Goal: Transaction & Acquisition: Book appointment/travel/reservation

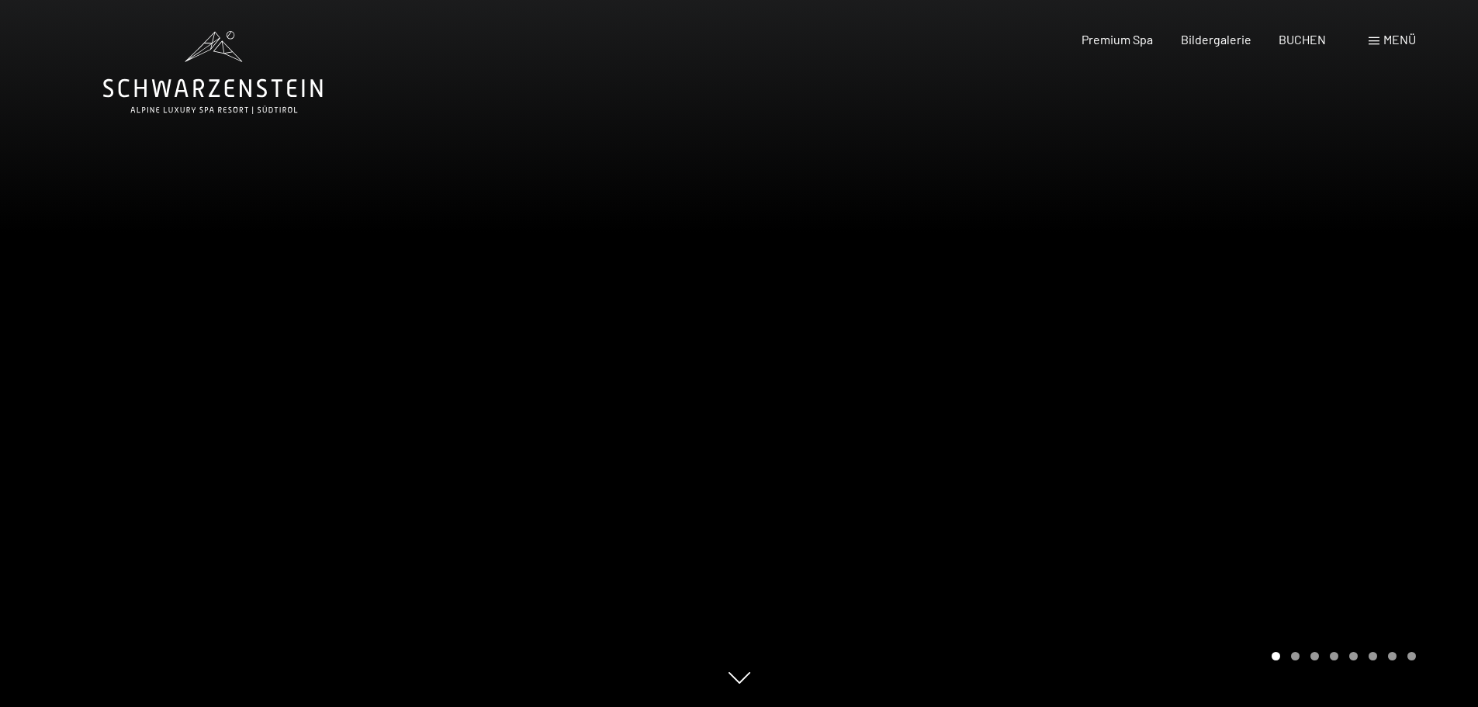
drag, startPoint x: 1269, startPoint y: 396, endPoint x: 1195, endPoint y: 361, distance: 81.6
click at [1195, 361] on div at bounding box center [1108, 353] width 739 height 707
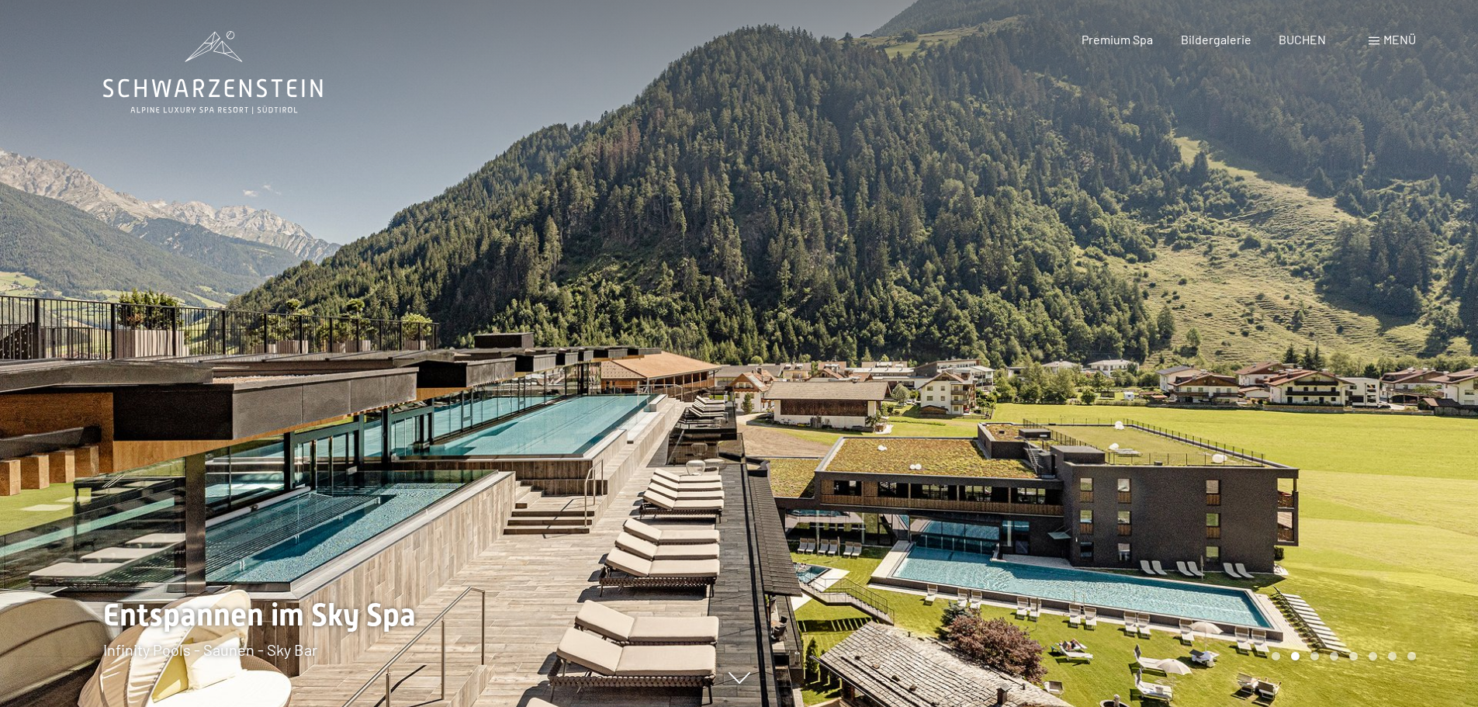
click at [1204, 359] on div at bounding box center [1108, 353] width 739 height 707
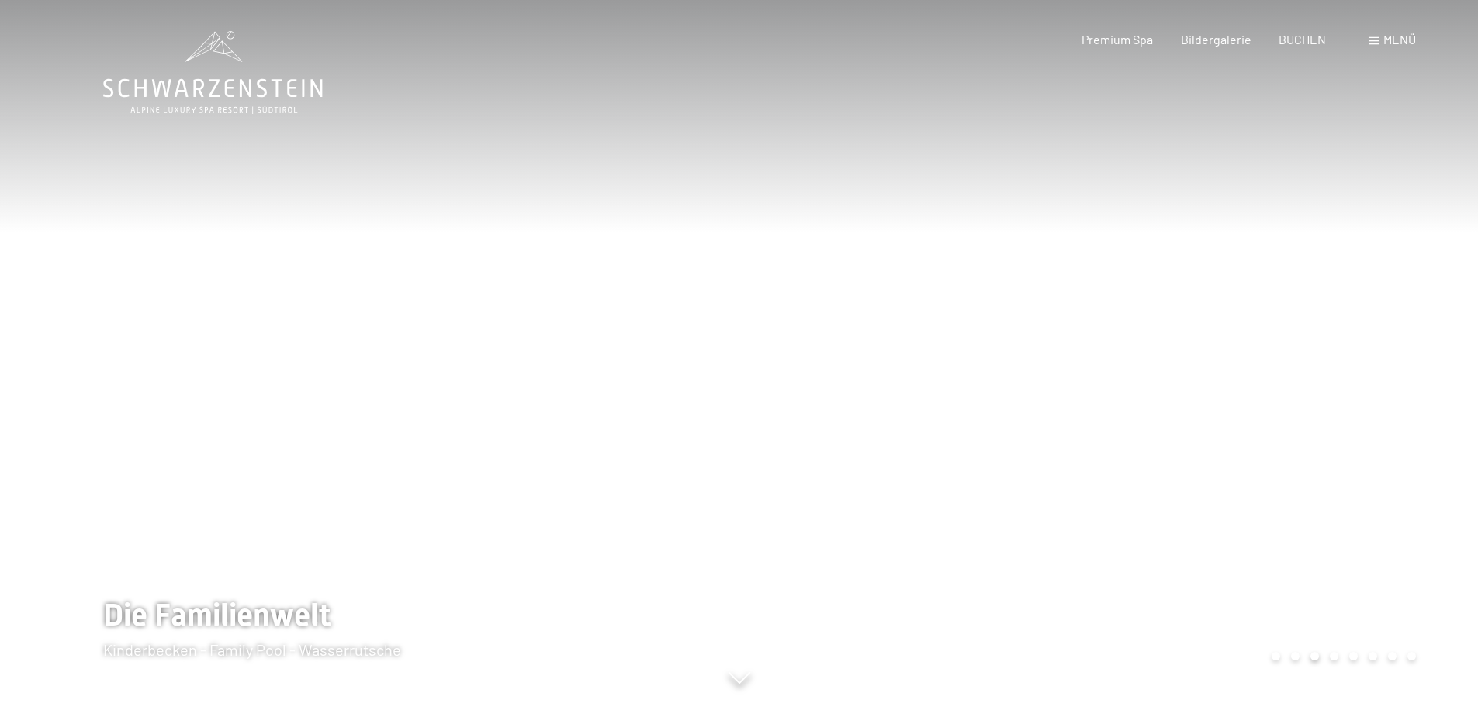
click at [466, 407] on div at bounding box center [369, 353] width 739 height 707
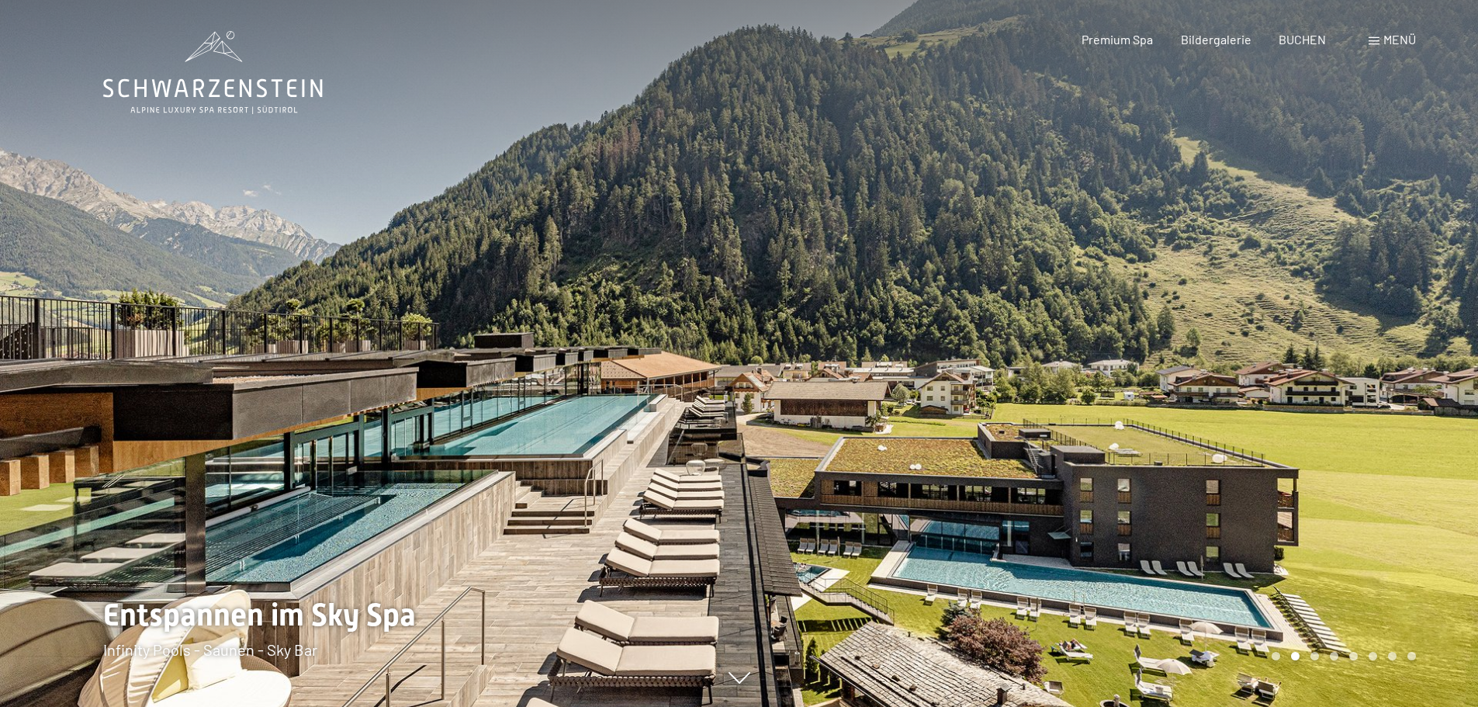
click at [1167, 376] on div at bounding box center [1108, 353] width 739 height 707
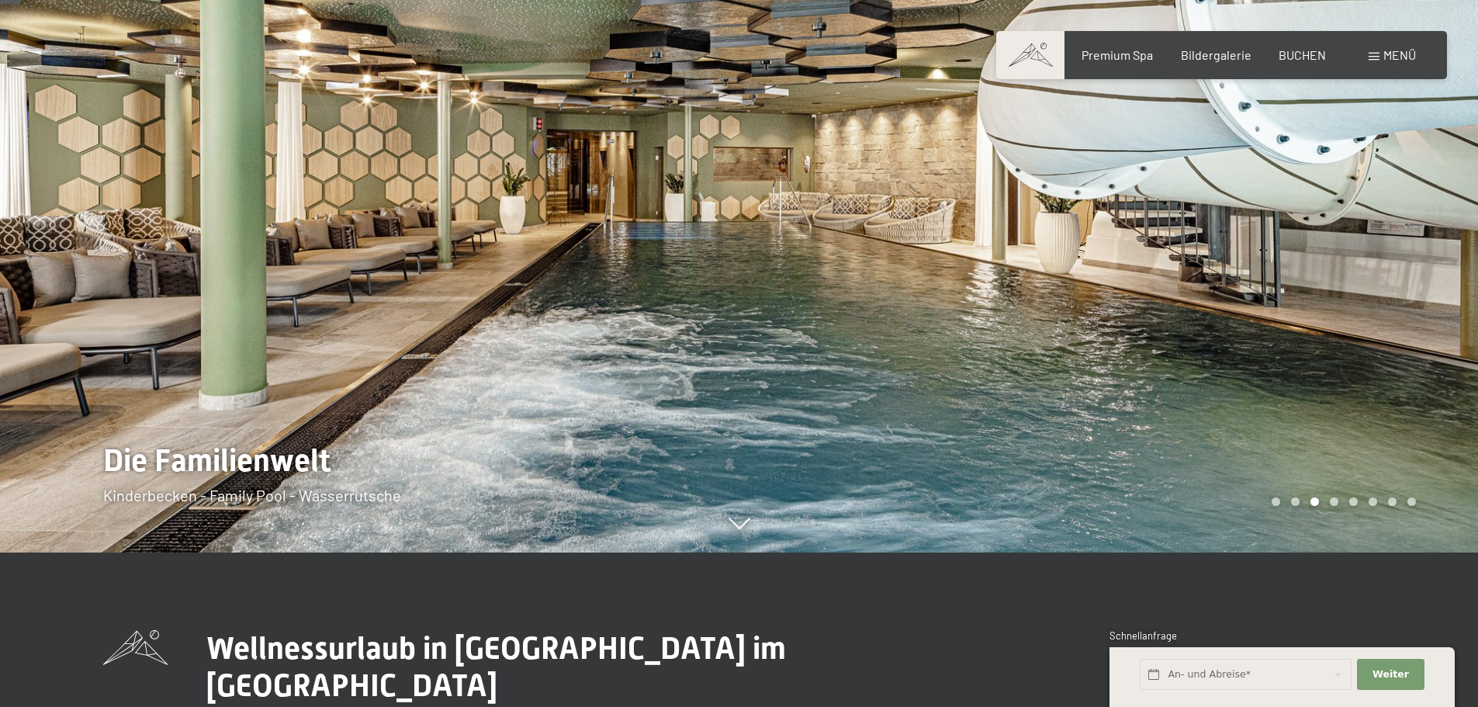
scroll to position [155, 0]
drag, startPoint x: 1167, startPoint y: 376, endPoint x: 1083, endPoint y: 360, distance: 85.4
click at [1083, 360] on div at bounding box center [1108, 198] width 739 height 707
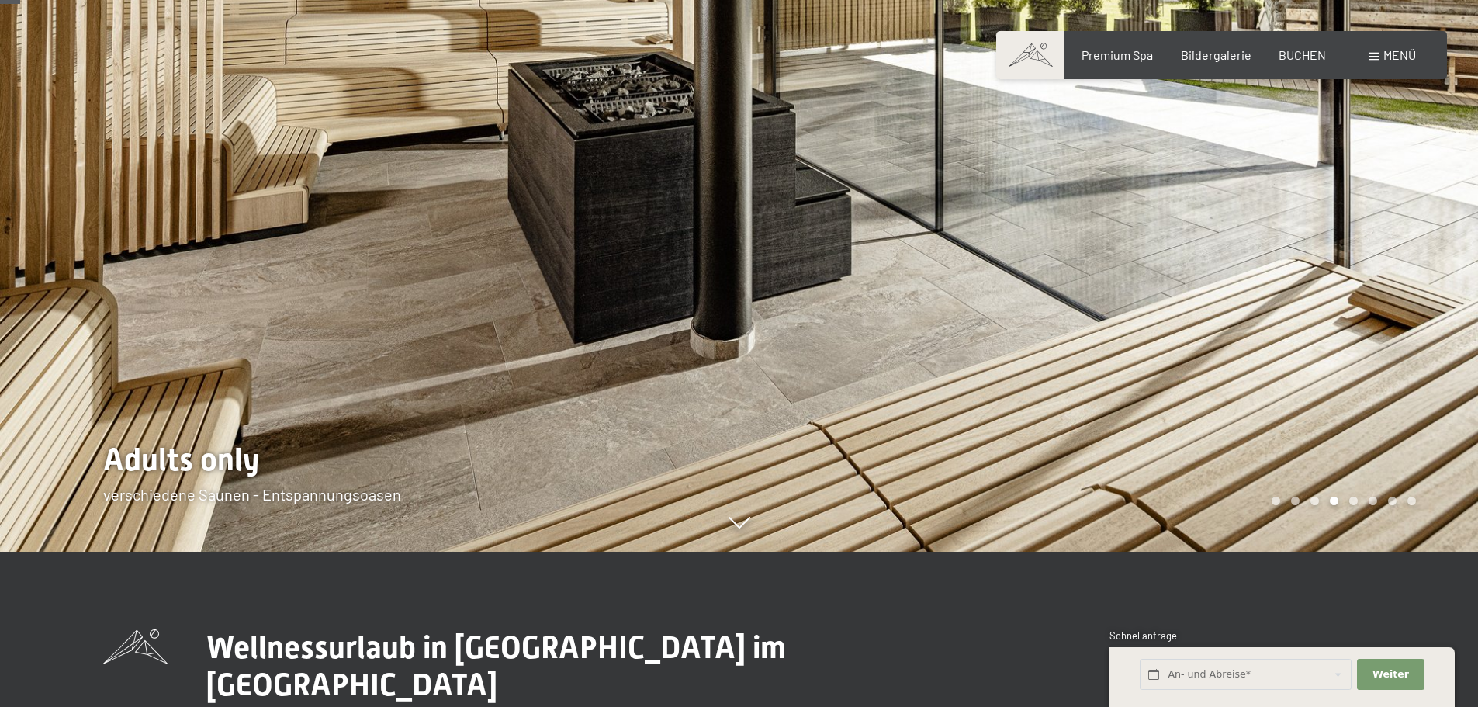
click at [1109, 245] on div at bounding box center [1108, 198] width 739 height 707
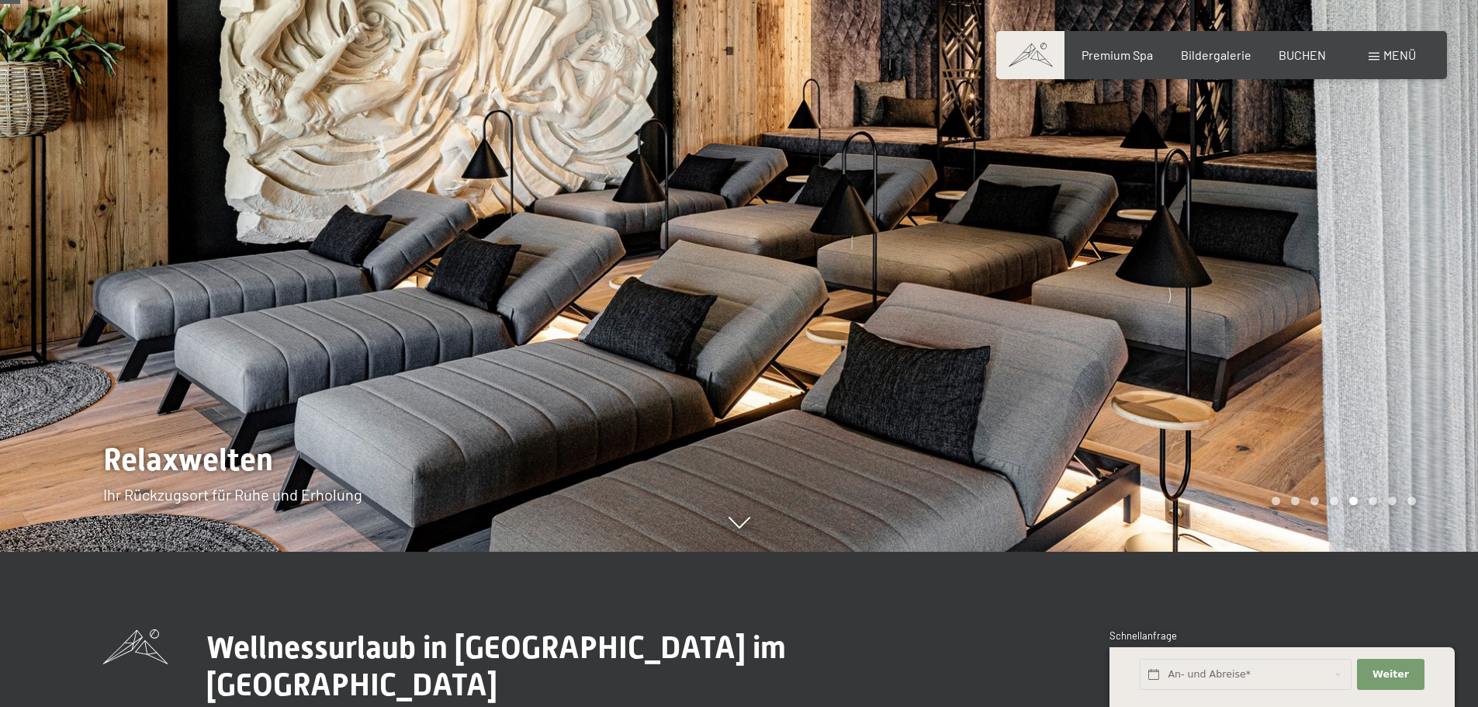
click at [1109, 245] on div at bounding box center [1108, 198] width 739 height 707
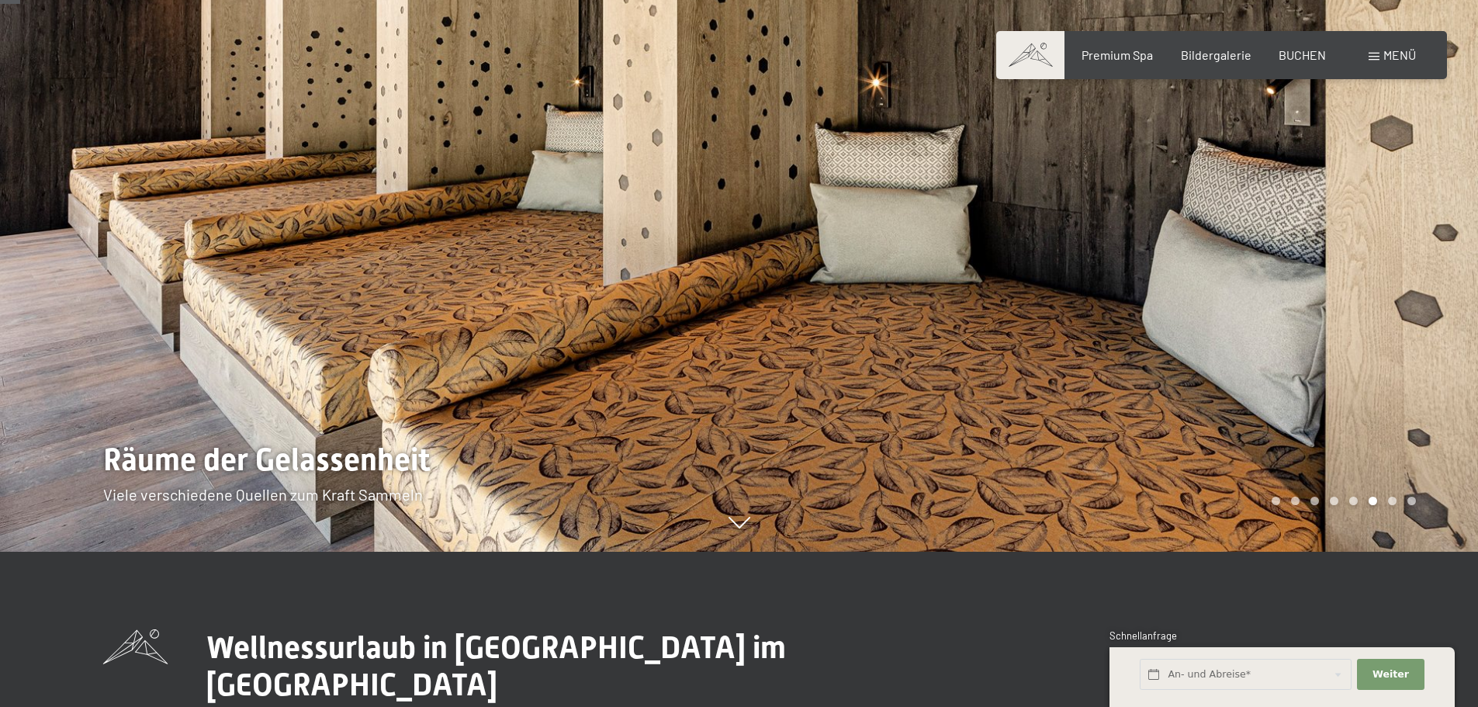
click at [1109, 245] on div at bounding box center [1108, 198] width 739 height 707
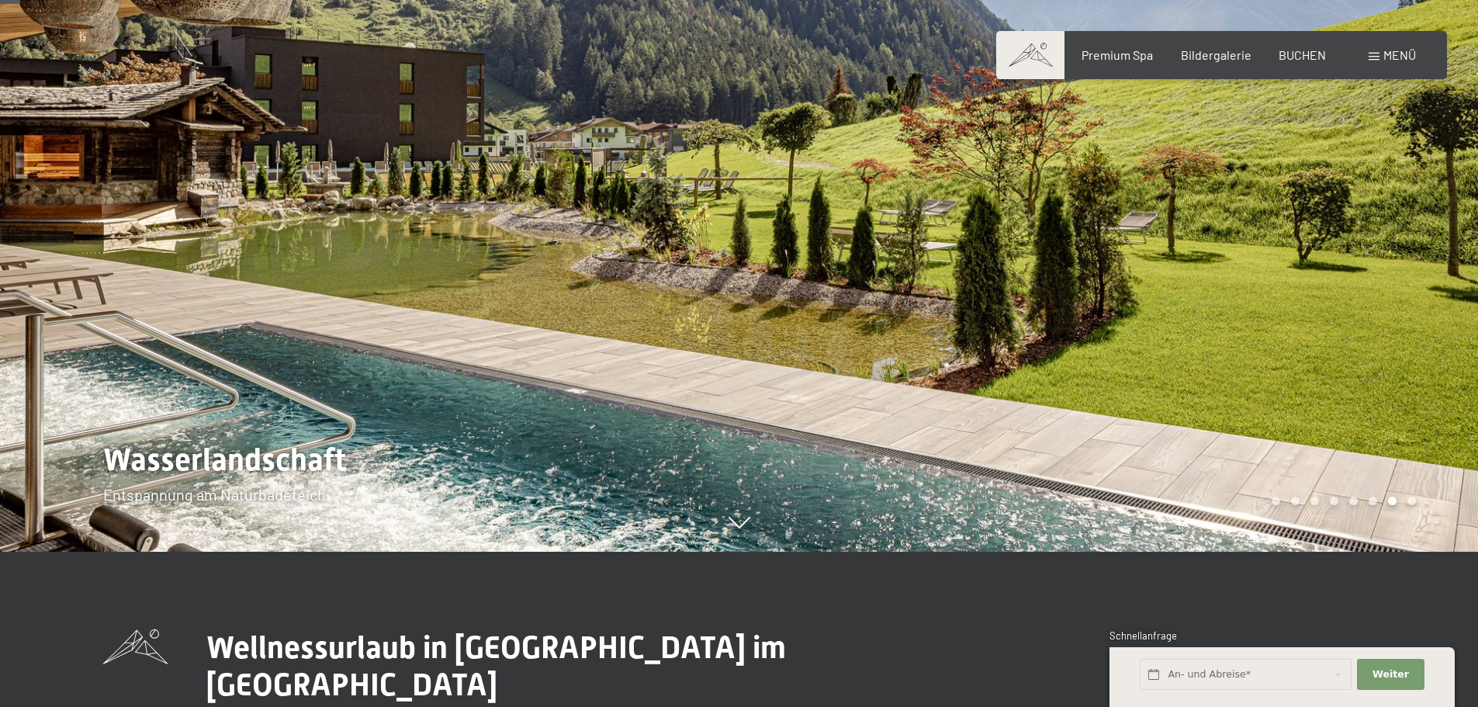
click at [1109, 245] on div at bounding box center [1108, 198] width 739 height 707
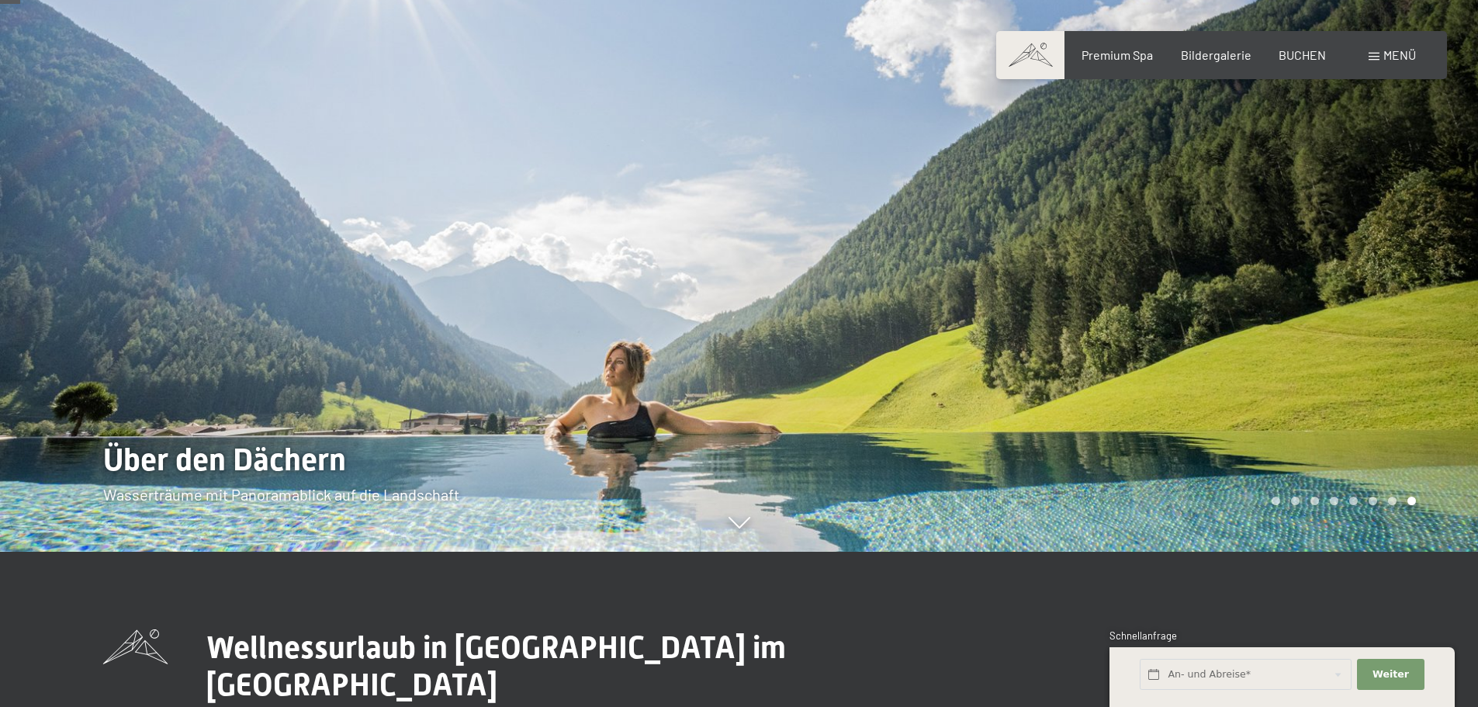
click at [1109, 245] on div at bounding box center [1108, 198] width 739 height 707
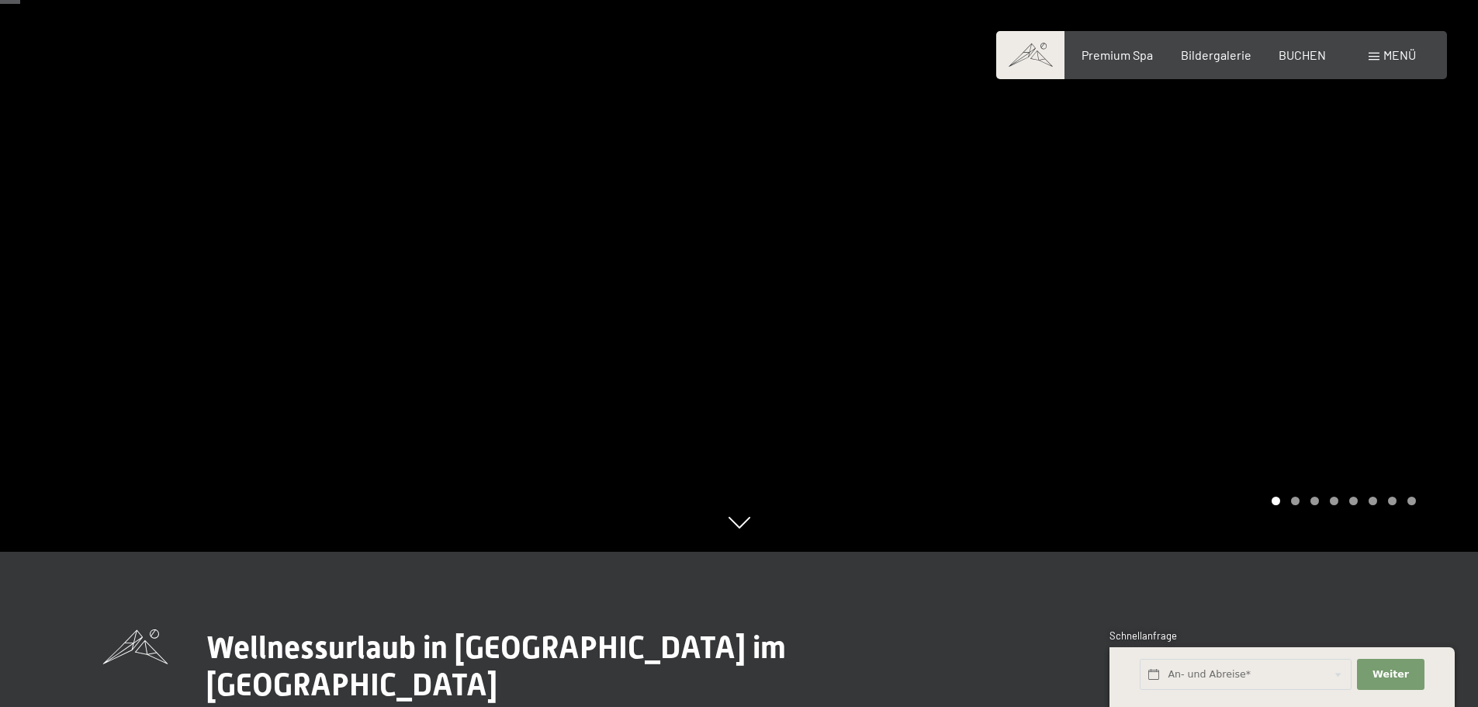
click at [1217, 324] on div at bounding box center [1108, 198] width 739 height 707
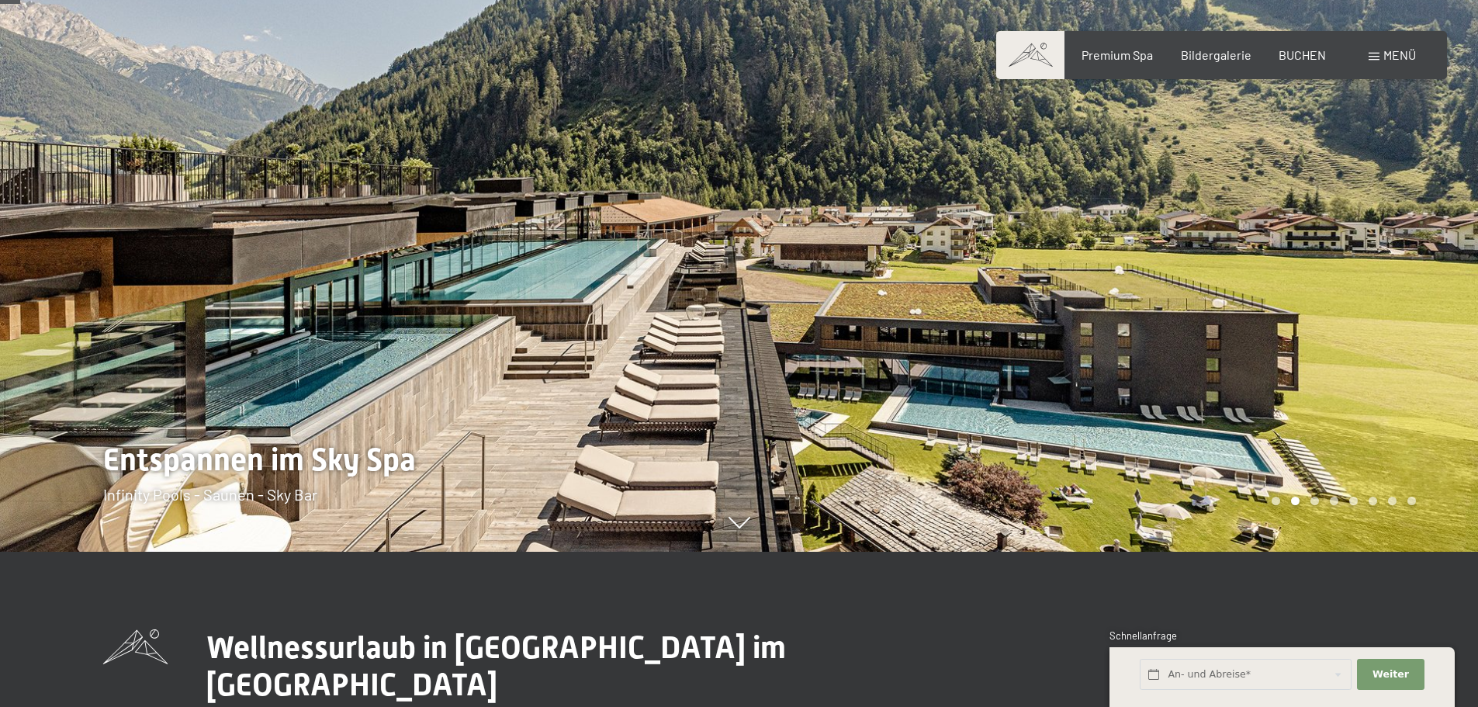
click at [1217, 324] on div at bounding box center [1108, 198] width 739 height 707
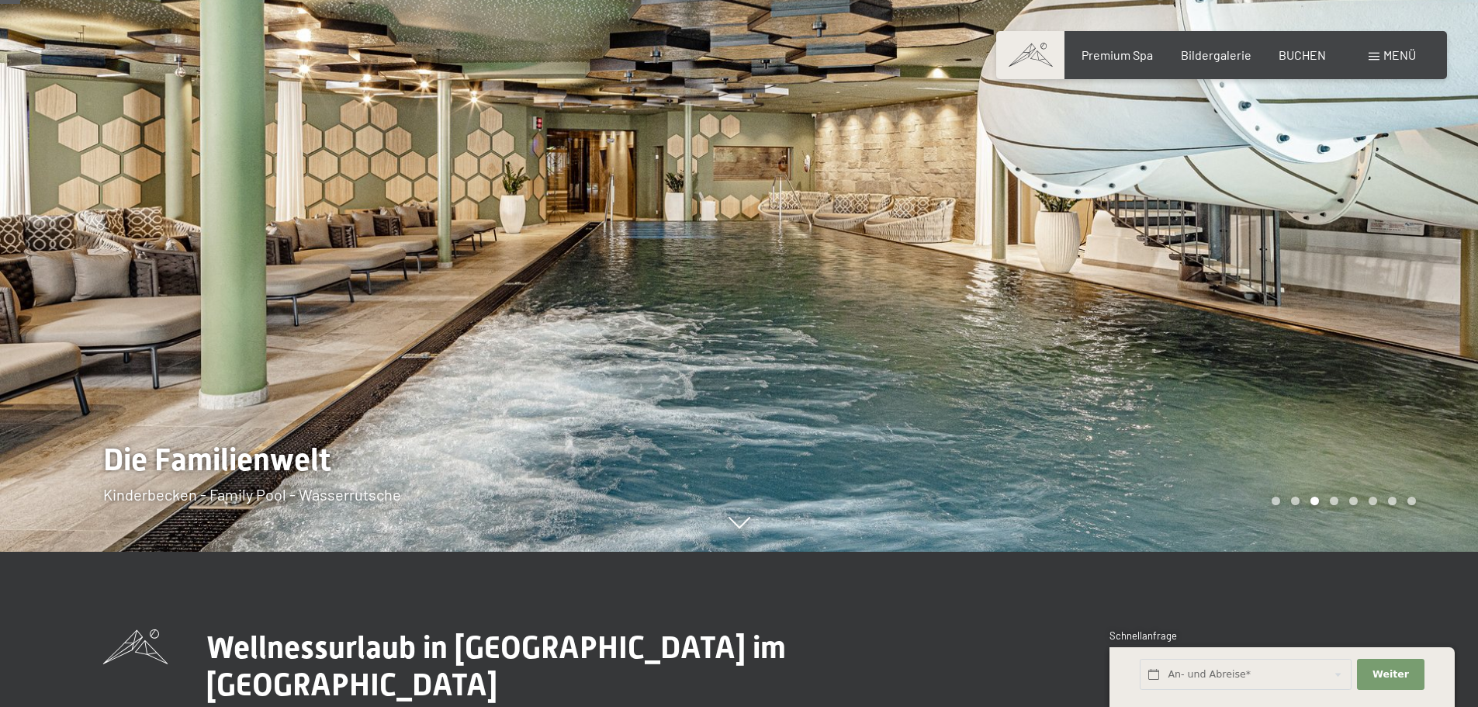
click at [1217, 324] on div at bounding box center [1108, 198] width 739 height 707
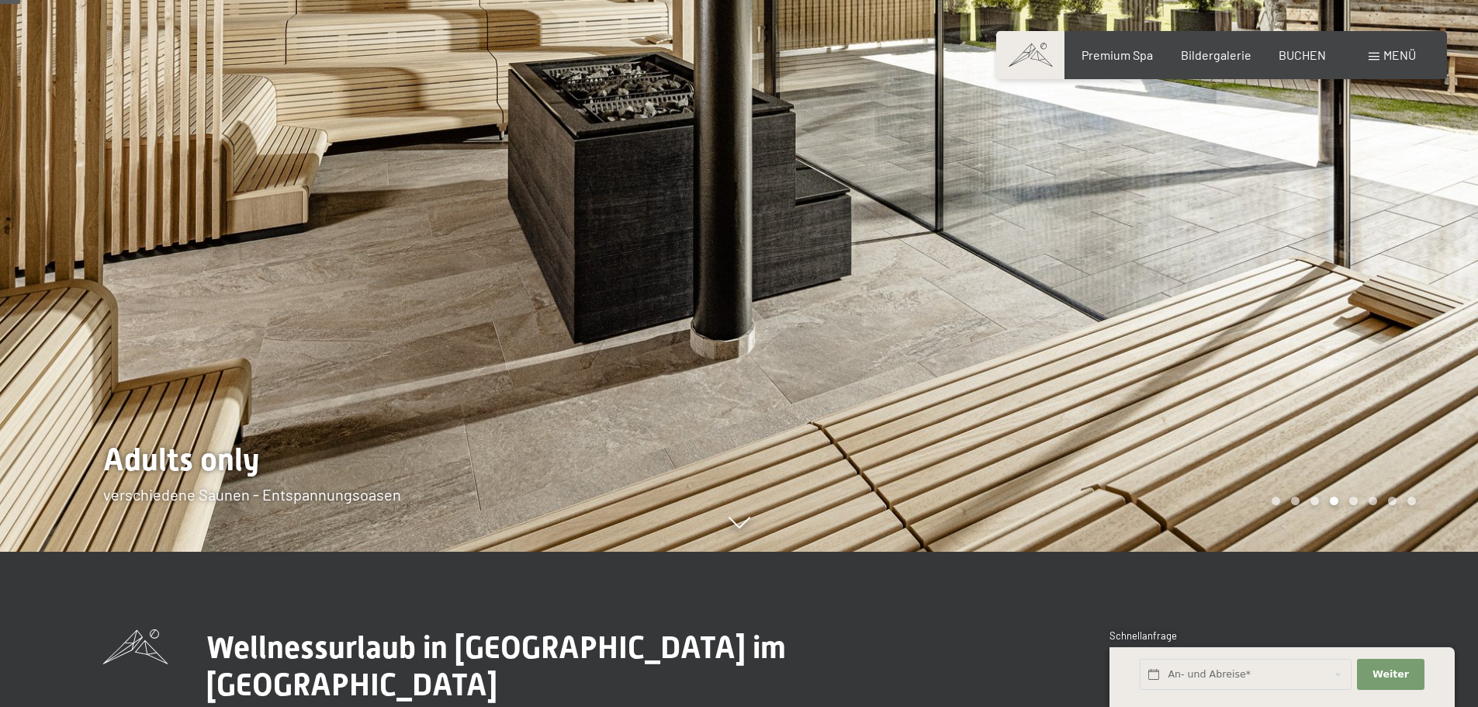
click at [1217, 324] on div at bounding box center [1108, 198] width 739 height 707
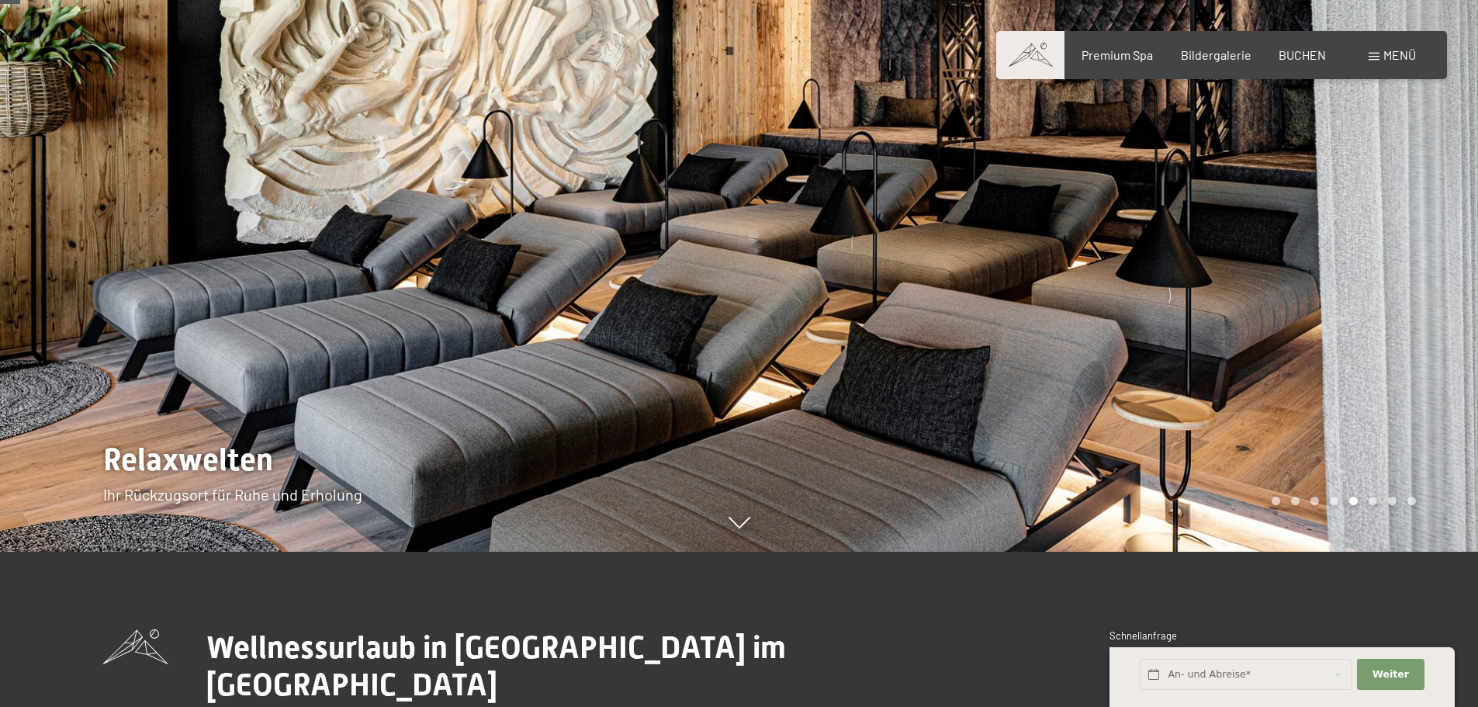
click at [1217, 324] on div at bounding box center [1108, 198] width 739 height 707
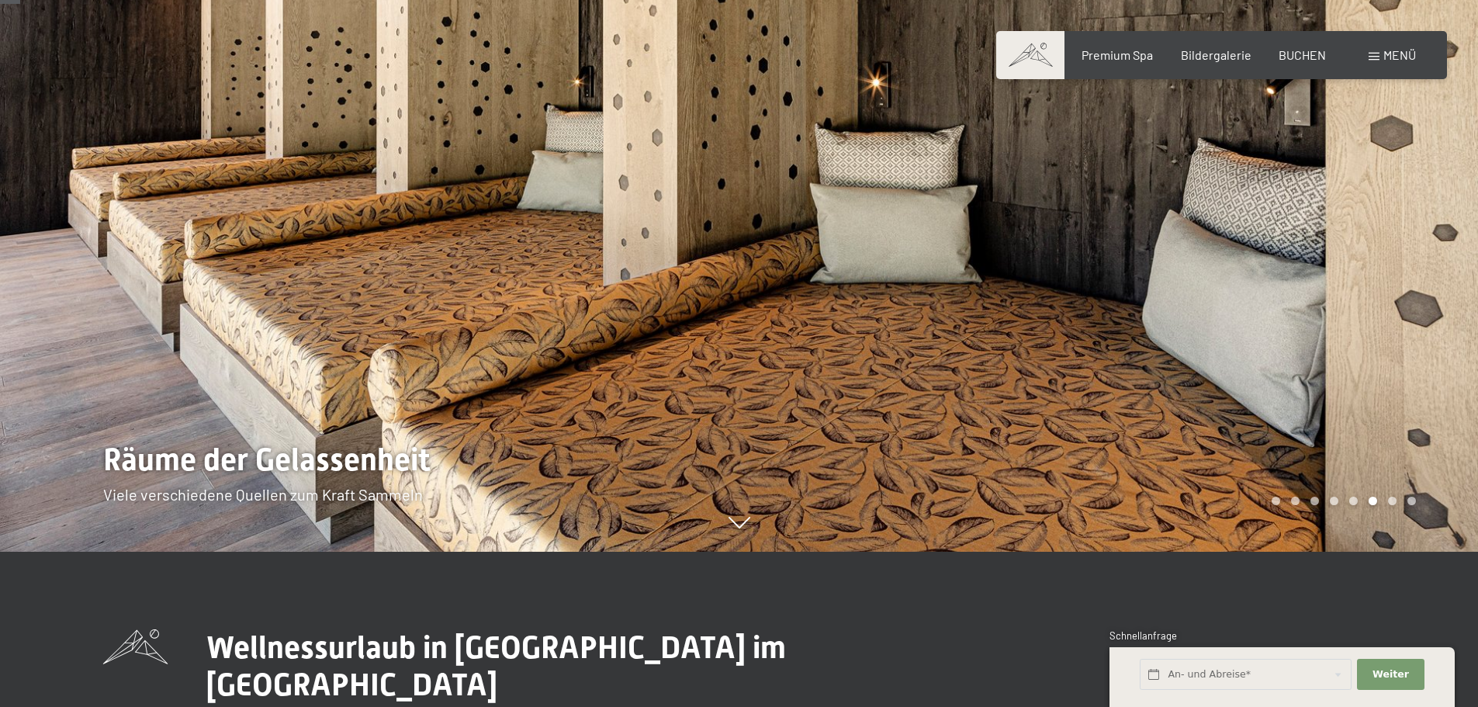
click at [1217, 324] on div at bounding box center [1108, 198] width 739 height 707
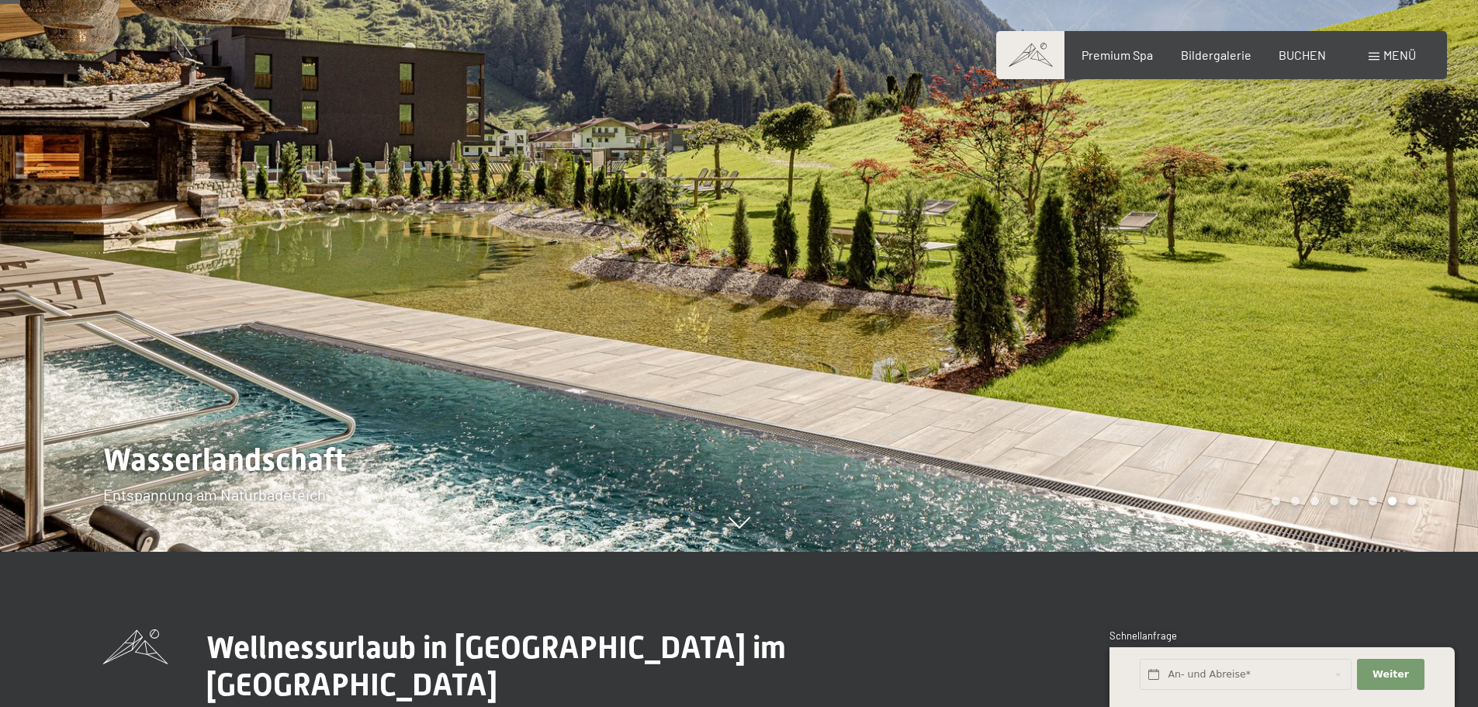
click at [1217, 324] on div at bounding box center [1108, 198] width 739 height 707
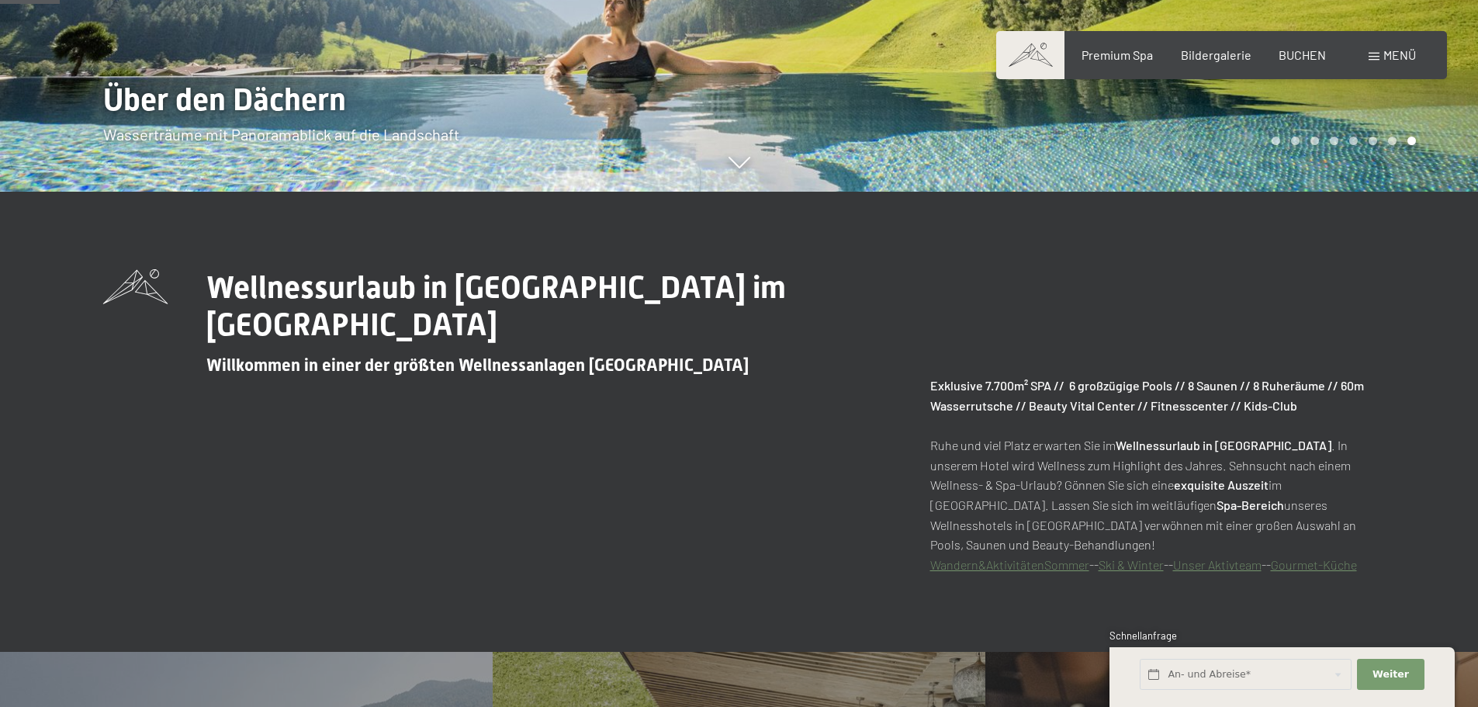
scroll to position [543, 0]
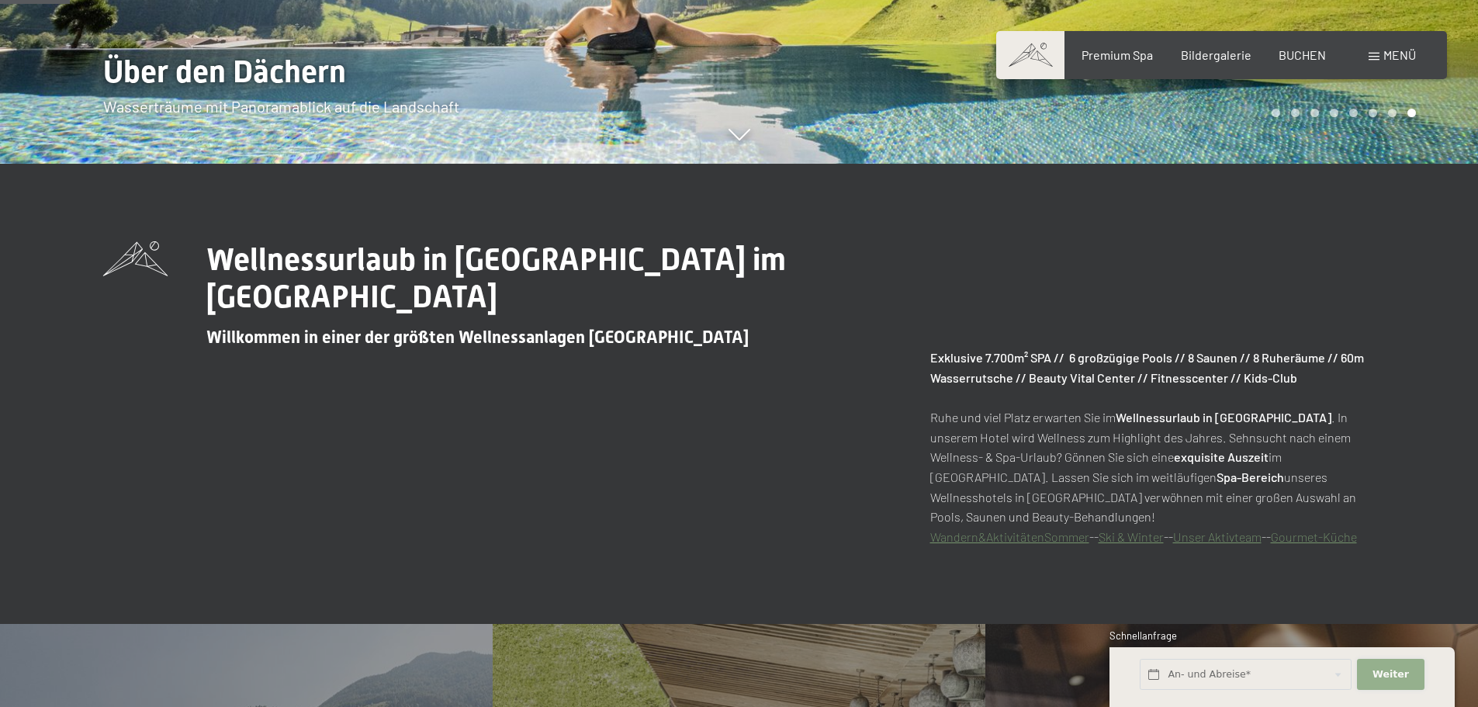
click at [1410, 669] on button "Weiter Adressfelder ausblenden" at bounding box center [1390, 675] width 67 height 32
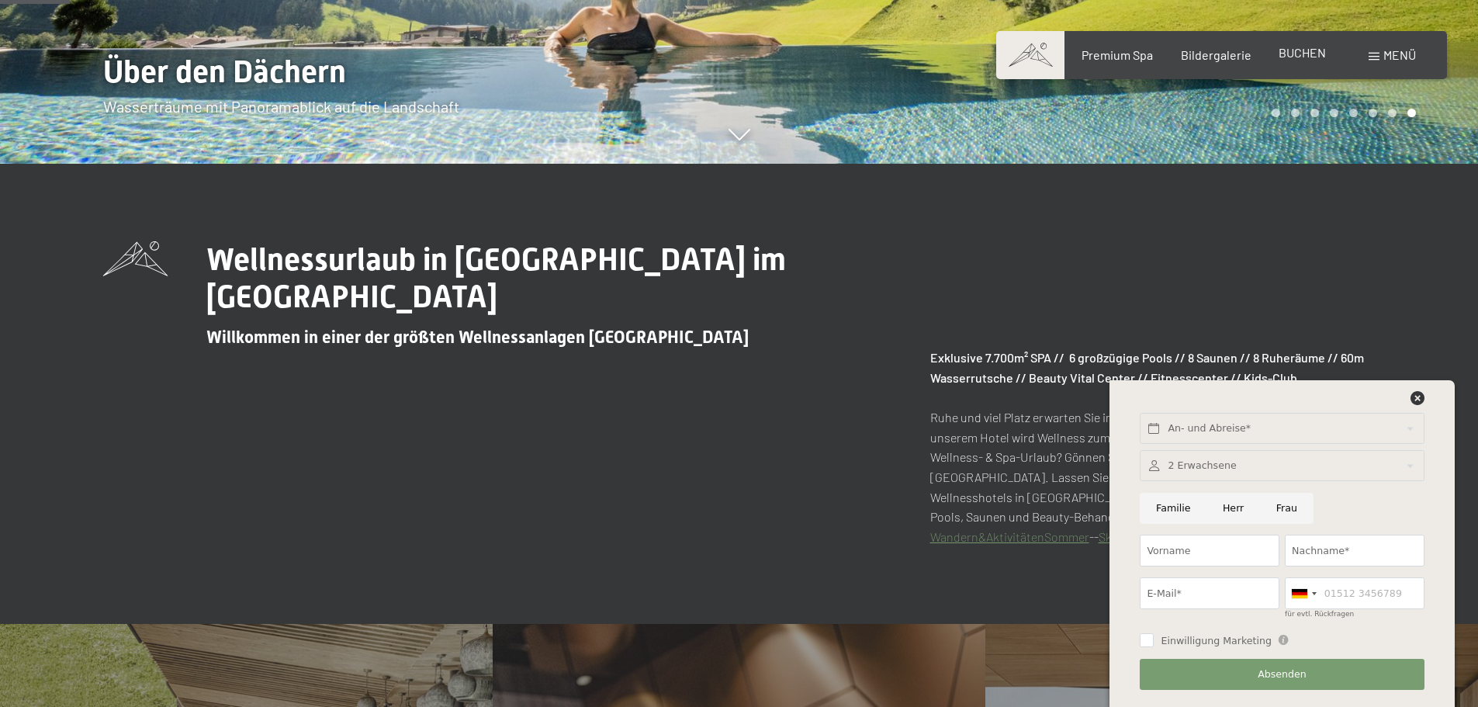
click at [1303, 61] on div "BUCHEN" at bounding box center [1302, 52] width 47 height 17
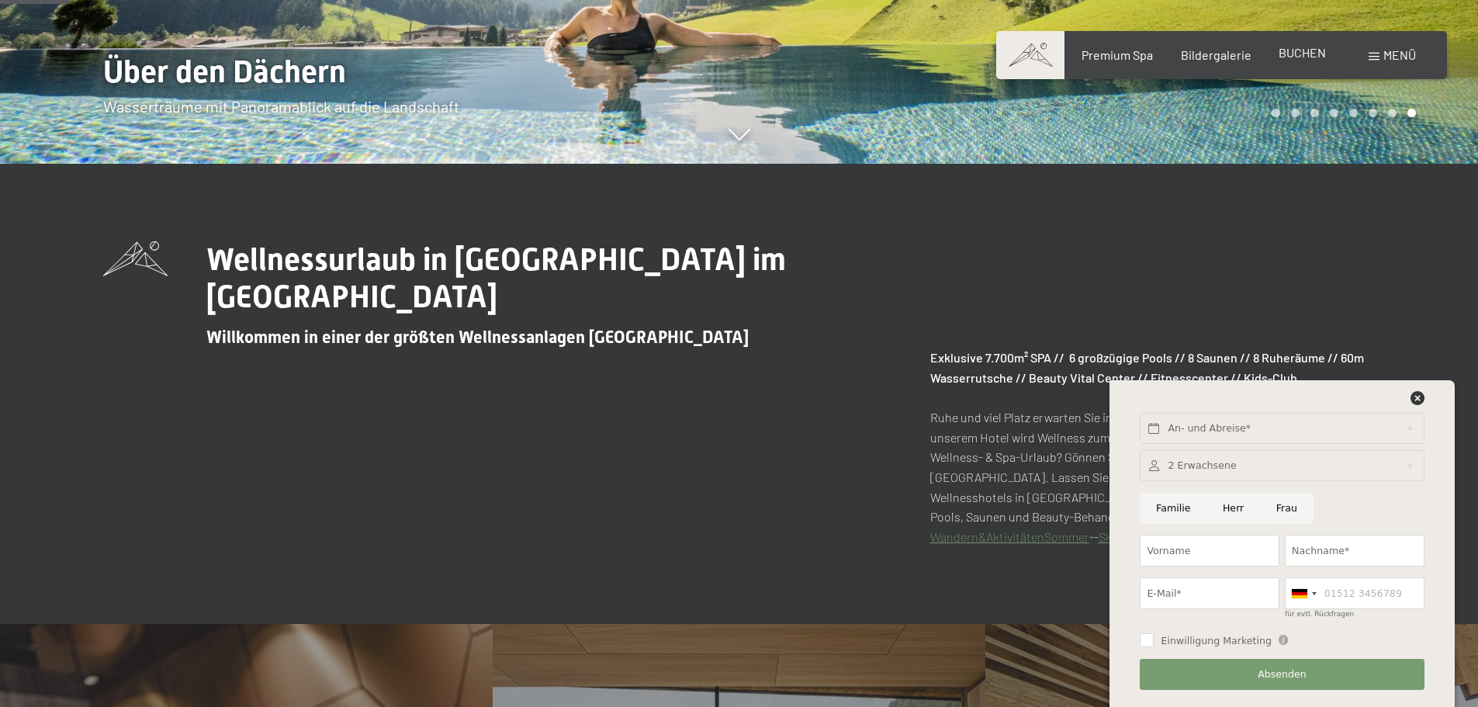
click at [1295, 51] on span "BUCHEN" at bounding box center [1302, 52] width 47 height 15
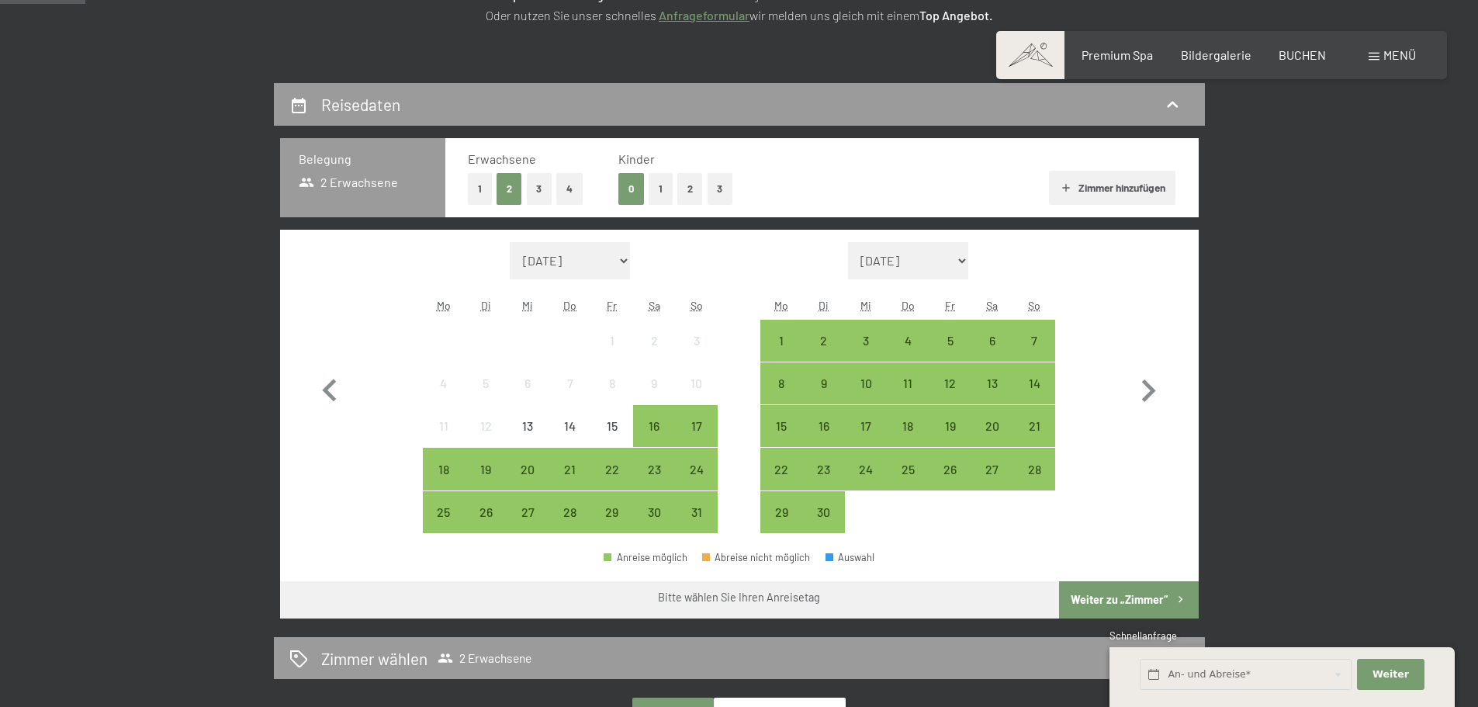
scroll to position [310, 0]
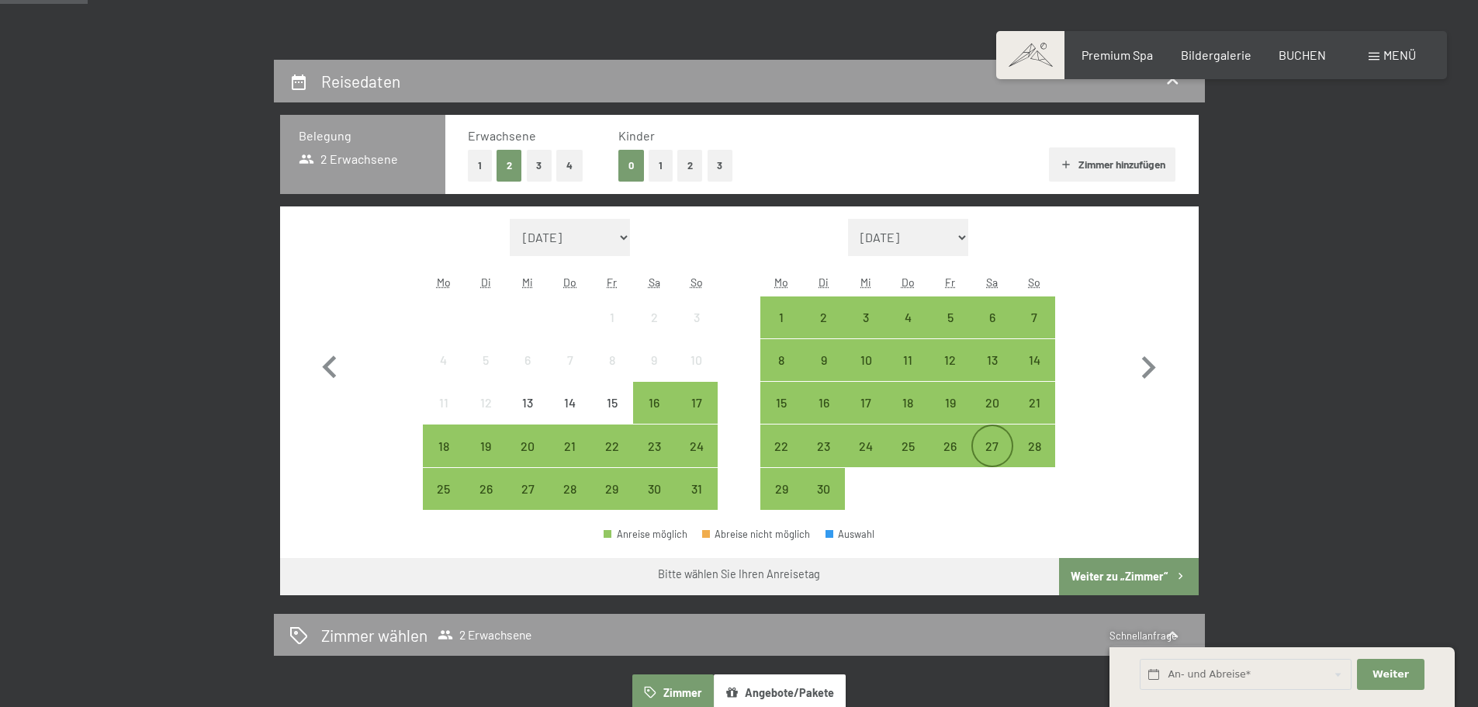
click at [992, 440] on div "27" at bounding box center [992, 459] width 39 height 39
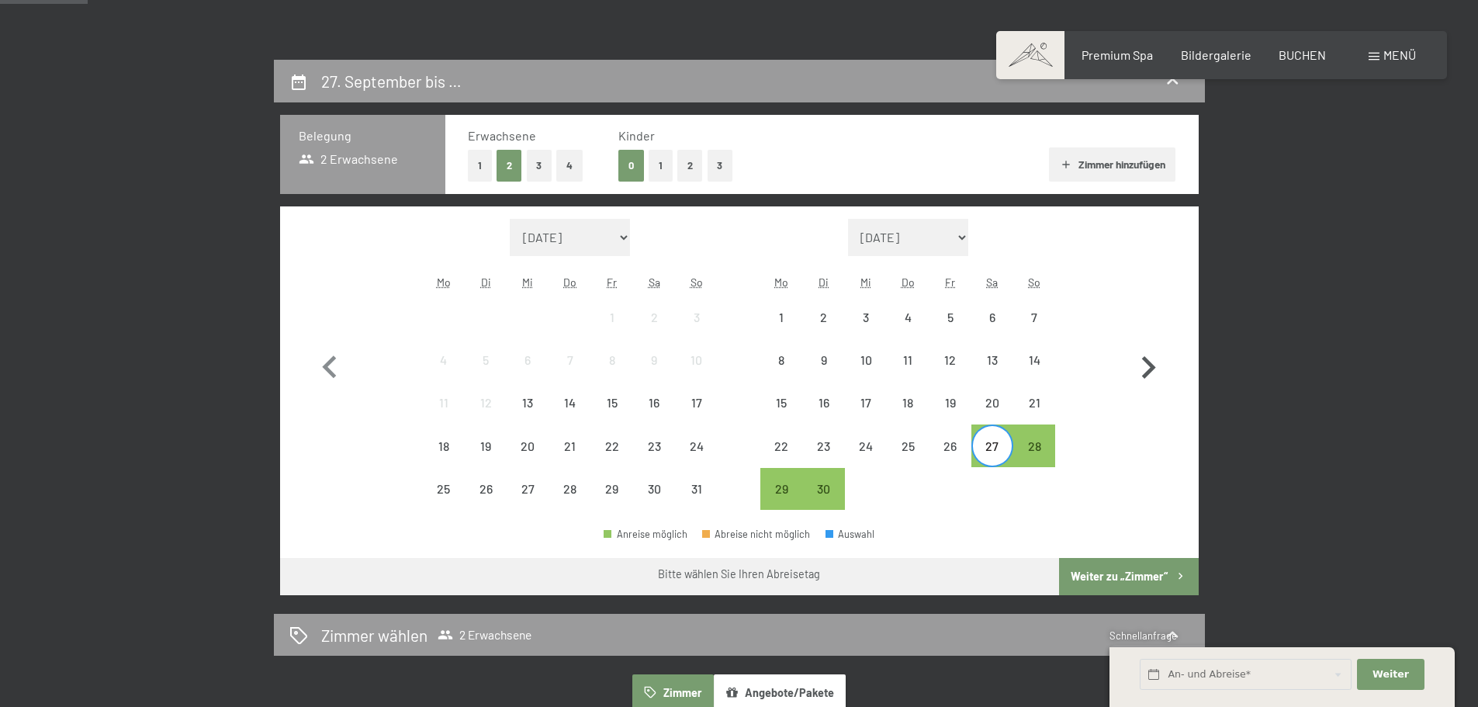
click at [1146, 369] on icon "button" at bounding box center [1148, 367] width 45 height 45
select select "[DATE]"
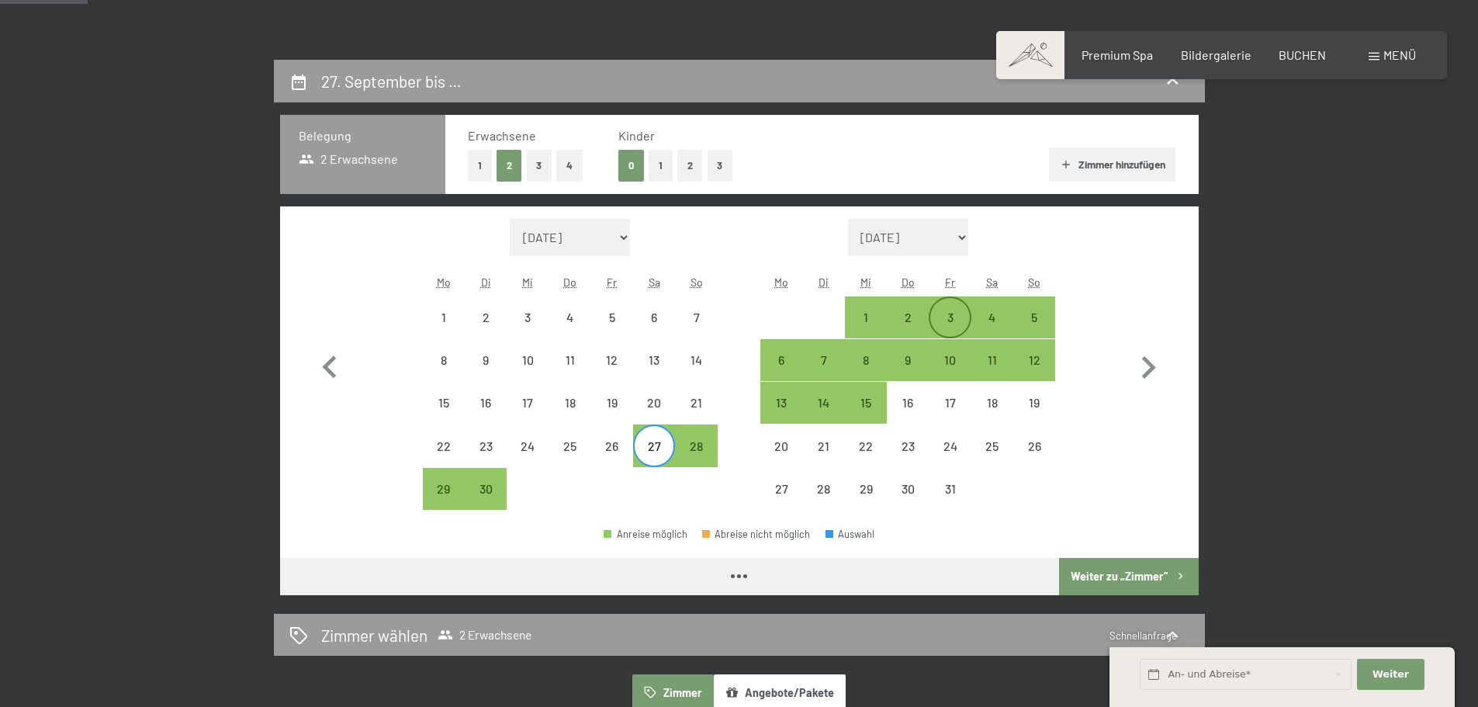
select select "[DATE]"
click at [955, 317] on div "3" at bounding box center [949, 330] width 39 height 39
select select "[DATE]"
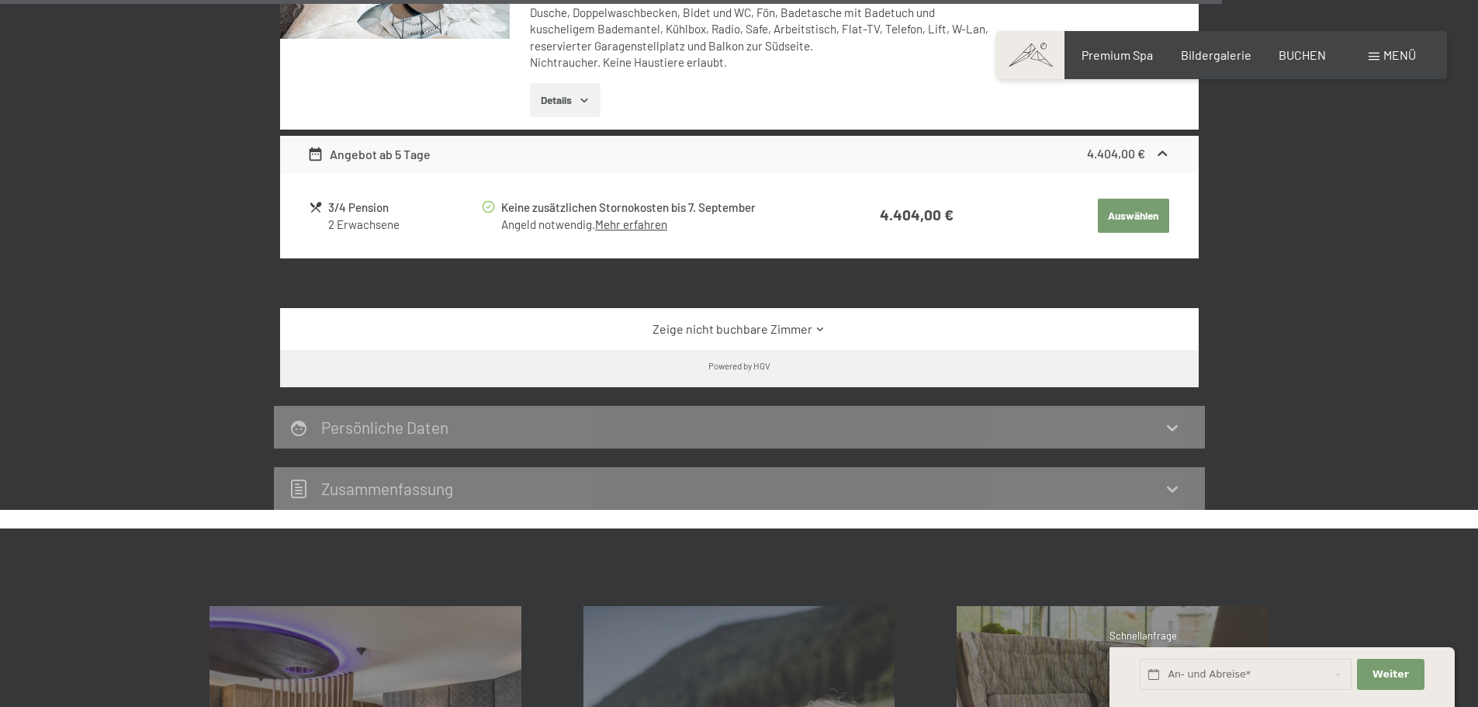
scroll to position [4190, 0]
